Goal: Task Accomplishment & Management: Use online tool/utility

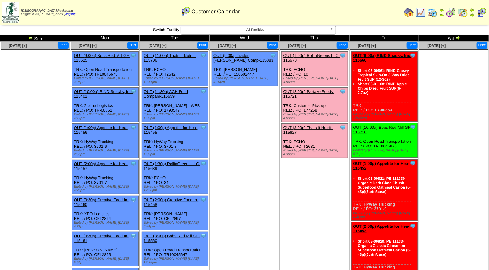
click at [315, 125] on link "OUT (3:00p) Thats It Nutriti-115627" at bounding box center [308, 129] width 50 height 9
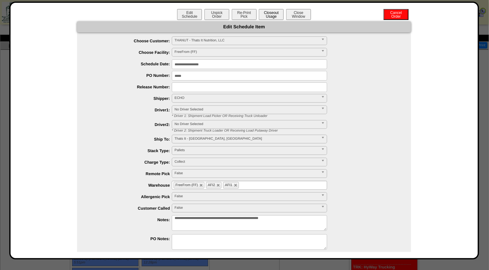
click at [270, 11] on button "Closeout Usage" at bounding box center [271, 14] width 25 height 11
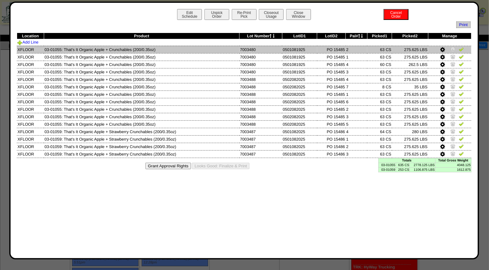
click at [461, 48] on img at bounding box center [461, 49] width 5 height 5
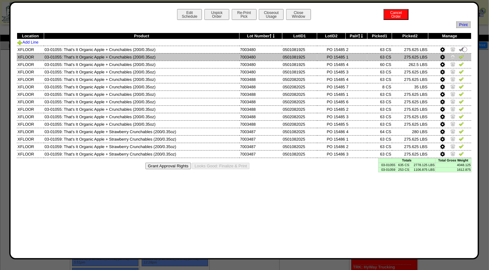
click at [462, 57] on img at bounding box center [461, 56] width 5 height 5
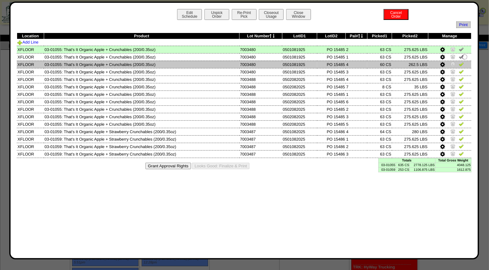
click at [462, 64] on img at bounding box center [461, 64] width 5 height 5
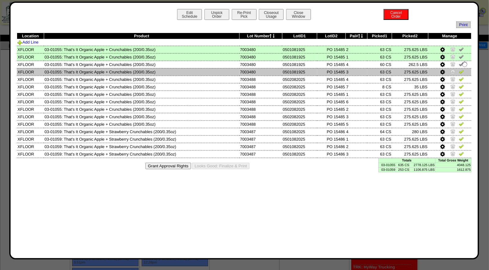
click at [462, 71] on img at bounding box center [461, 71] width 5 height 5
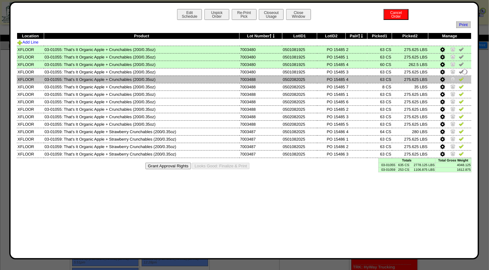
click at [462, 78] on img at bounding box center [461, 78] width 5 height 5
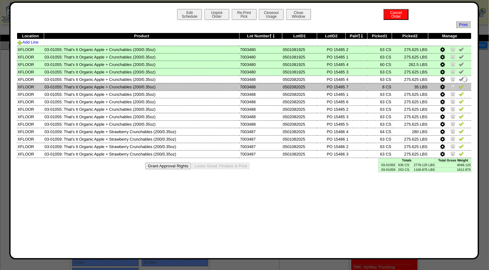
click at [462, 85] on img at bounding box center [461, 86] width 5 height 5
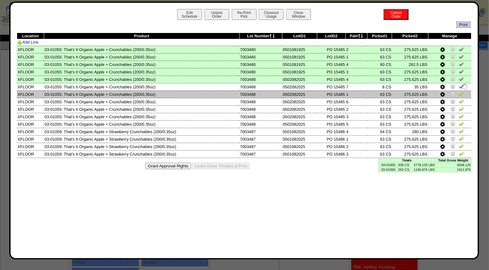
click at [462, 94] on img at bounding box center [461, 93] width 5 height 5
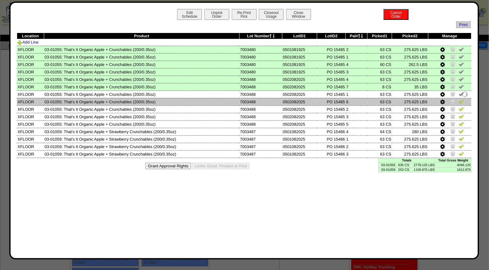
click at [462, 99] on img at bounding box center [461, 101] width 5 height 5
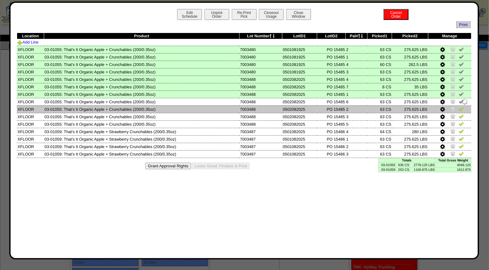
click at [461, 107] on img at bounding box center [461, 108] width 5 height 5
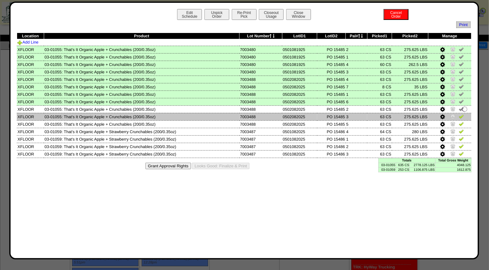
click at [461, 114] on img at bounding box center [461, 116] width 5 height 5
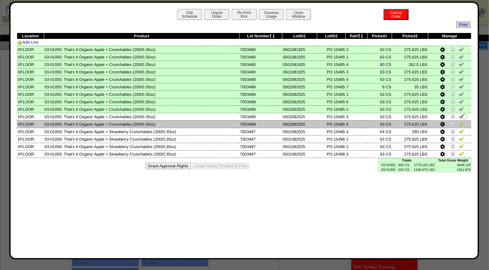
click at [461, 122] on img at bounding box center [461, 123] width 5 height 5
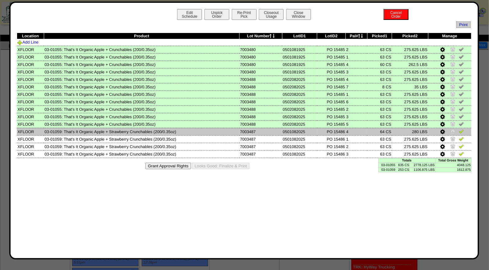
click at [462, 129] on img at bounding box center [461, 131] width 5 height 5
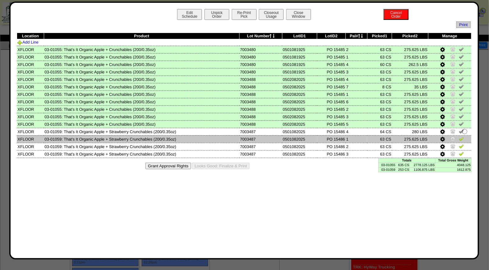
click at [461, 138] on img at bounding box center [461, 138] width 5 height 5
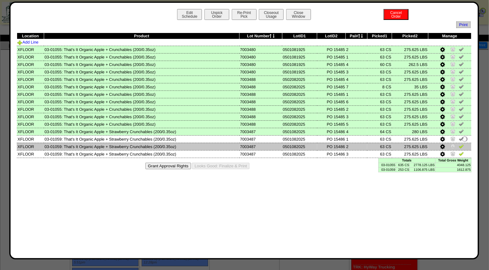
click at [460, 145] on img at bounding box center [461, 146] width 5 height 5
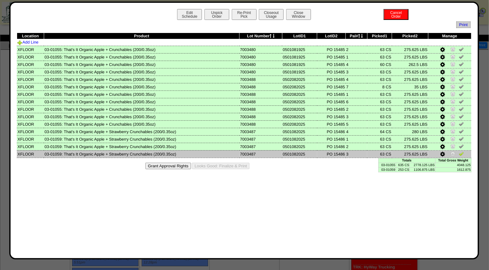
click at [461, 154] on img at bounding box center [461, 153] width 5 height 5
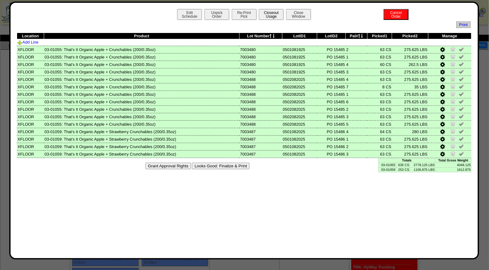
click at [271, 13] on button "Closeout Usage" at bounding box center [271, 14] width 25 height 11
click at [274, 16] on button "Closeout Usage" at bounding box center [271, 14] width 25 height 11
click at [223, 164] on button "Looks Good: Finalize & Print" at bounding box center [221, 166] width 58 height 7
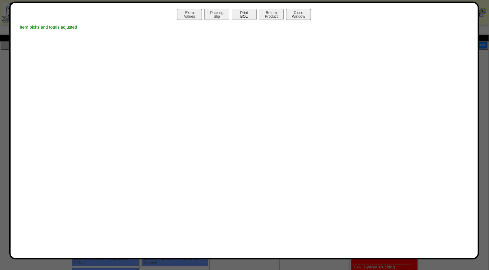
click at [246, 13] on button "Print BOL" at bounding box center [244, 14] width 25 height 11
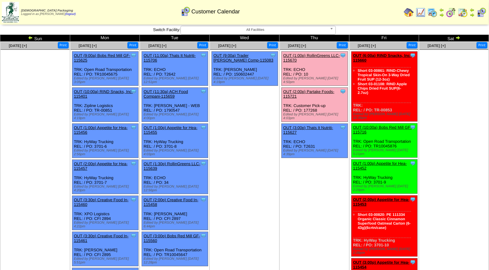
click at [321, 55] on link "OUT (1:00p) RollinGreens LLC-115670" at bounding box center [311, 57] width 57 height 9
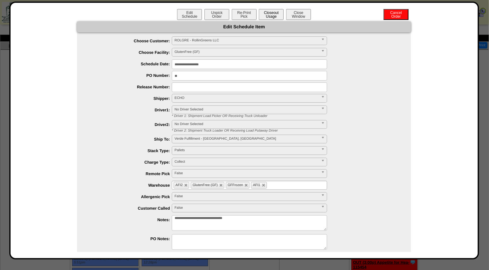
click at [267, 15] on button "Closeout Usage" at bounding box center [271, 14] width 25 height 11
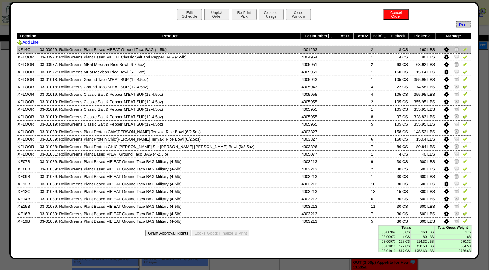
click at [463, 50] on img at bounding box center [465, 49] width 5 height 5
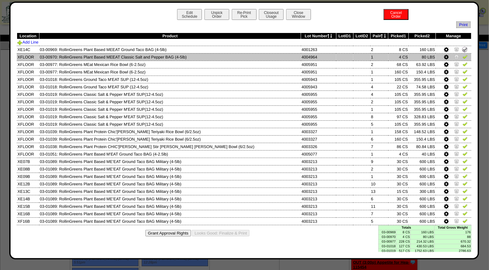
click at [463, 57] on img at bounding box center [465, 56] width 5 height 5
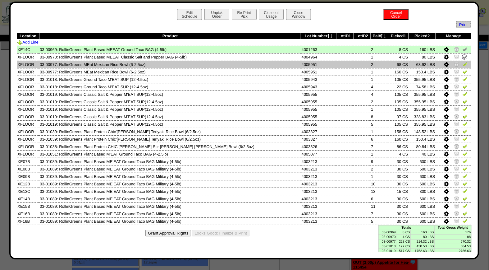
click at [463, 62] on img at bounding box center [465, 64] width 5 height 5
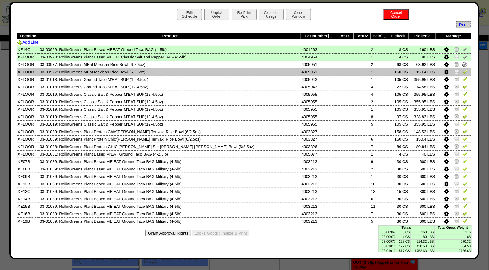
click at [463, 72] on img at bounding box center [465, 71] width 5 height 5
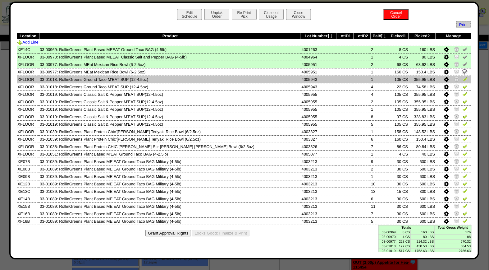
click at [463, 79] on img at bounding box center [465, 78] width 5 height 5
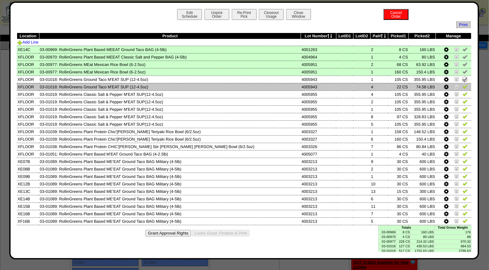
click at [463, 85] on img at bounding box center [465, 86] width 5 height 5
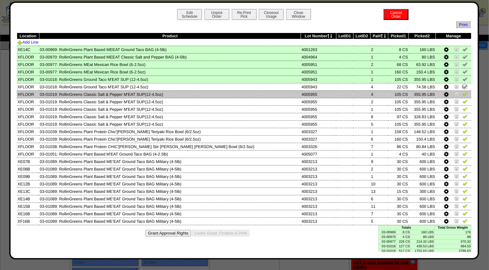
click at [463, 93] on img at bounding box center [465, 93] width 5 height 5
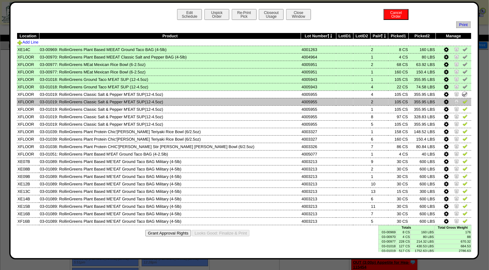
click at [463, 100] on img at bounding box center [465, 101] width 5 height 5
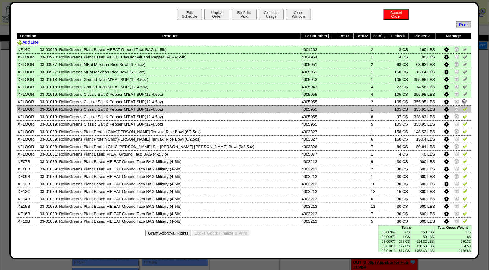
click at [463, 108] on img at bounding box center [465, 108] width 5 height 5
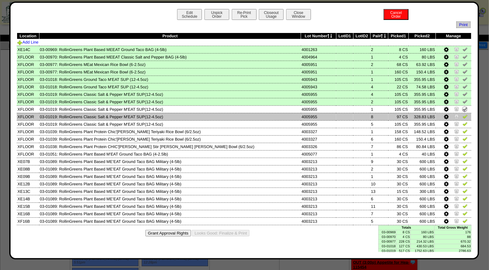
click at [463, 116] on img at bounding box center [465, 116] width 5 height 5
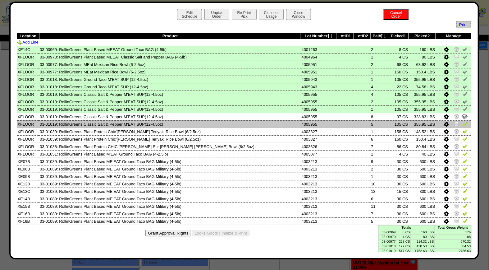
click at [463, 122] on img at bounding box center [465, 123] width 5 height 5
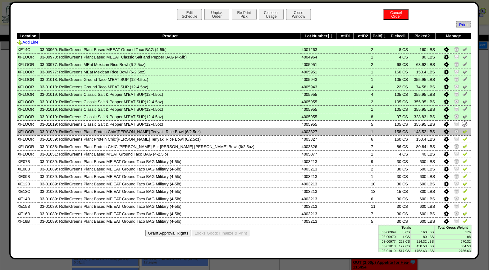
click at [463, 129] on img at bounding box center [465, 131] width 5 height 5
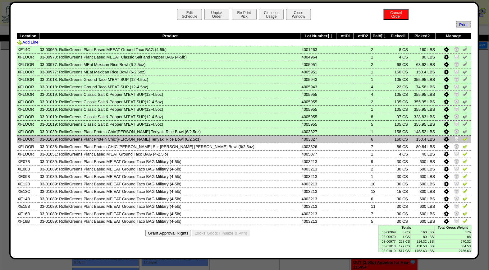
click at [463, 137] on img at bounding box center [465, 138] width 5 height 5
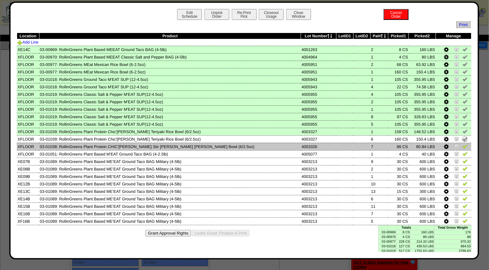
click at [463, 145] on img at bounding box center [465, 146] width 5 height 5
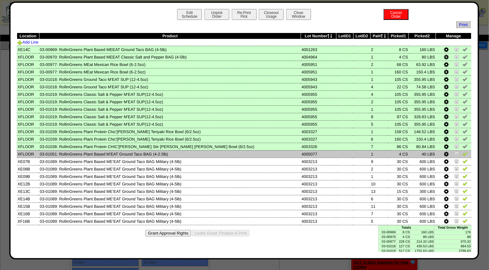
click at [463, 154] on img at bounding box center [465, 153] width 5 height 5
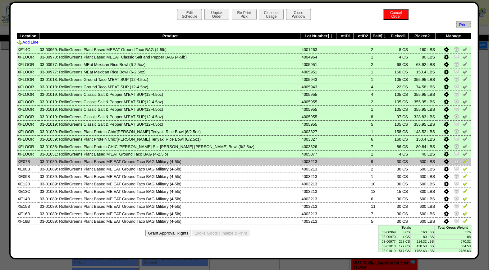
click at [463, 159] on img at bounding box center [465, 161] width 5 height 5
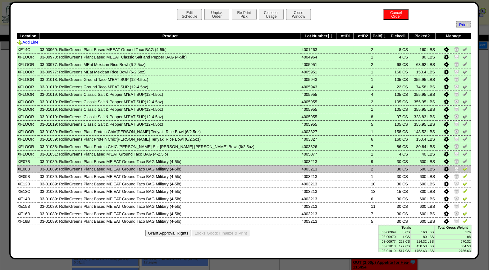
click at [463, 167] on img at bounding box center [465, 168] width 5 height 5
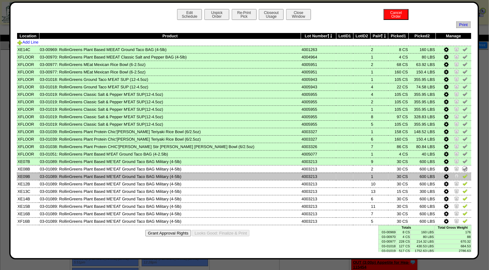
click at [463, 173] on img at bounding box center [465, 175] width 5 height 5
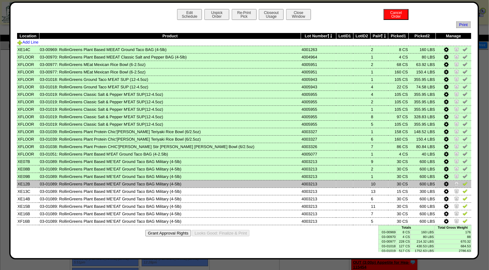
click at [463, 181] on img at bounding box center [465, 183] width 5 height 5
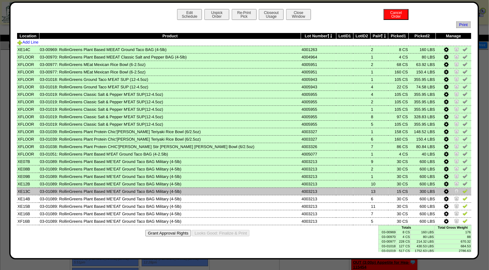
click at [463, 190] on img at bounding box center [465, 190] width 5 height 5
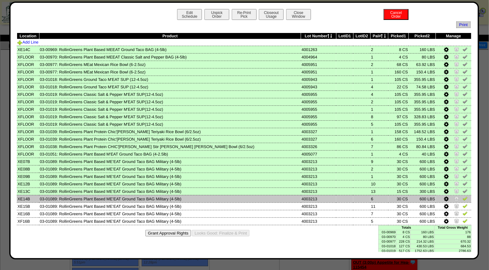
click at [463, 196] on img at bounding box center [465, 198] width 5 height 5
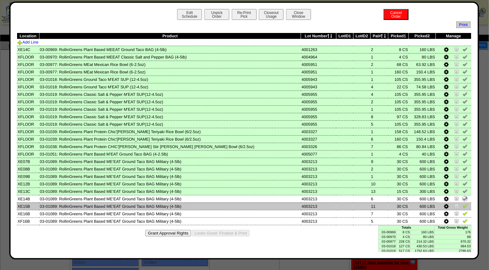
click at [463, 203] on img at bounding box center [465, 205] width 5 height 5
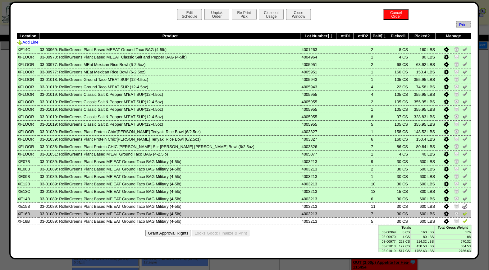
click at [463, 211] on img at bounding box center [465, 213] width 5 height 5
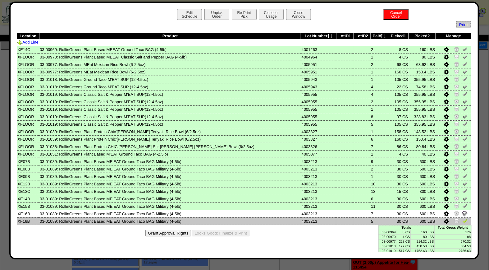
click at [463, 218] on img at bounding box center [465, 220] width 5 height 5
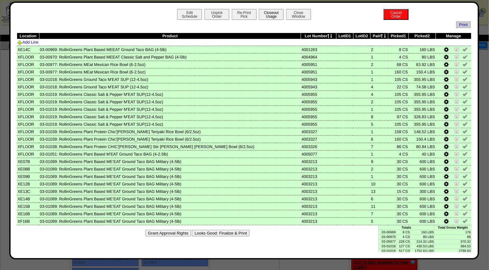
click at [269, 17] on button "Closeout Usage" at bounding box center [271, 14] width 25 height 11
click at [271, 13] on button "Closeout Usage" at bounding box center [271, 14] width 25 height 11
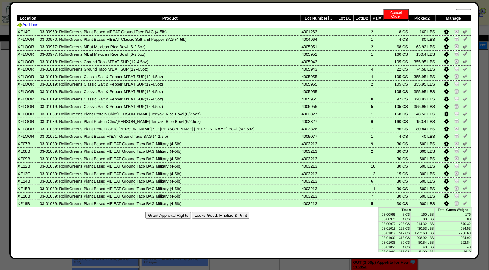
click at [222, 212] on button "Looks Good: Finalize & Print" at bounding box center [221, 215] width 58 height 7
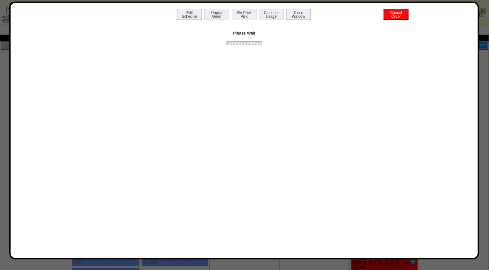
scroll to position [0, 0]
click at [246, 13] on button "Print BOL" at bounding box center [244, 14] width 25 height 11
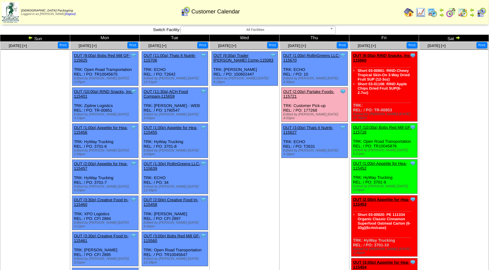
click at [315, 89] on link "OUT (2:00p) Partake Foods-115721" at bounding box center [308, 93] width 51 height 9
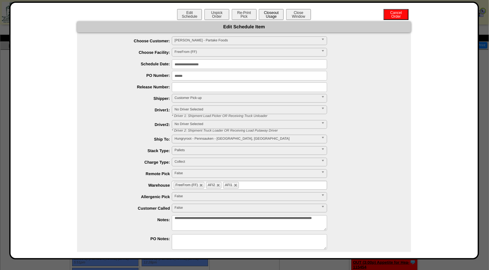
click at [271, 11] on button "Closeout Usage" at bounding box center [271, 14] width 25 height 11
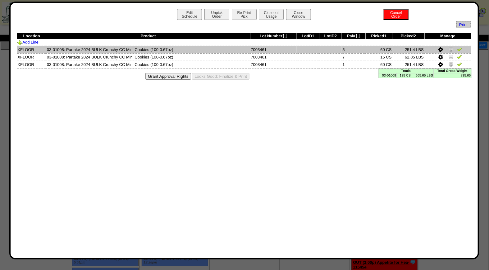
click at [459, 50] on img at bounding box center [459, 49] width 5 height 5
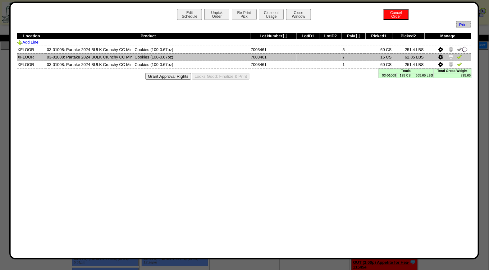
click at [459, 58] on img at bounding box center [459, 56] width 5 height 5
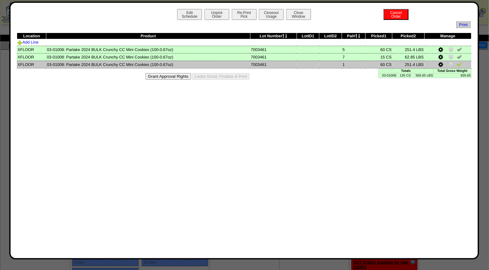
click at [459, 64] on img at bounding box center [459, 64] width 5 height 5
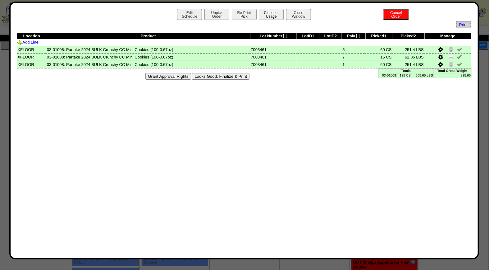
click at [271, 11] on button "Closeout Usage" at bounding box center [271, 14] width 25 height 11
click at [229, 76] on button "Looks Good: Finalize & Print" at bounding box center [221, 76] width 58 height 7
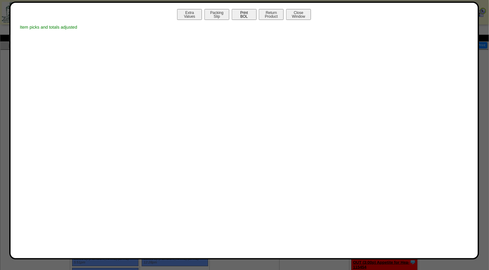
click at [246, 13] on button "Print BOL" at bounding box center [244, 14] width 25 height 11
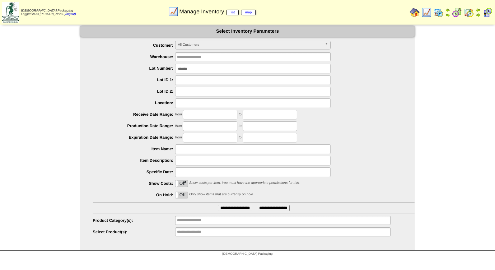
drag, startPoint x: 193, startPoint y: 68, endPoint x: 152, endPoint y: 70, distance: 40.8
click at [152, 70] on li "Lot Number: *******" at bounding box center [254, 69] width 322 height 10
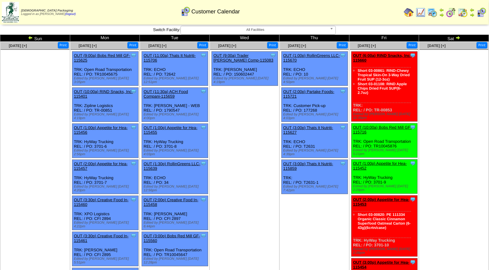
click at [280, 190] on td "Aug 21 [+] Print Clone Item OUT (1:00p) RollinGreens LLC-115670 RollinGreens LL…" at bounding box center [314, 249] width 70 height 415
